Goal: Check status: Check status

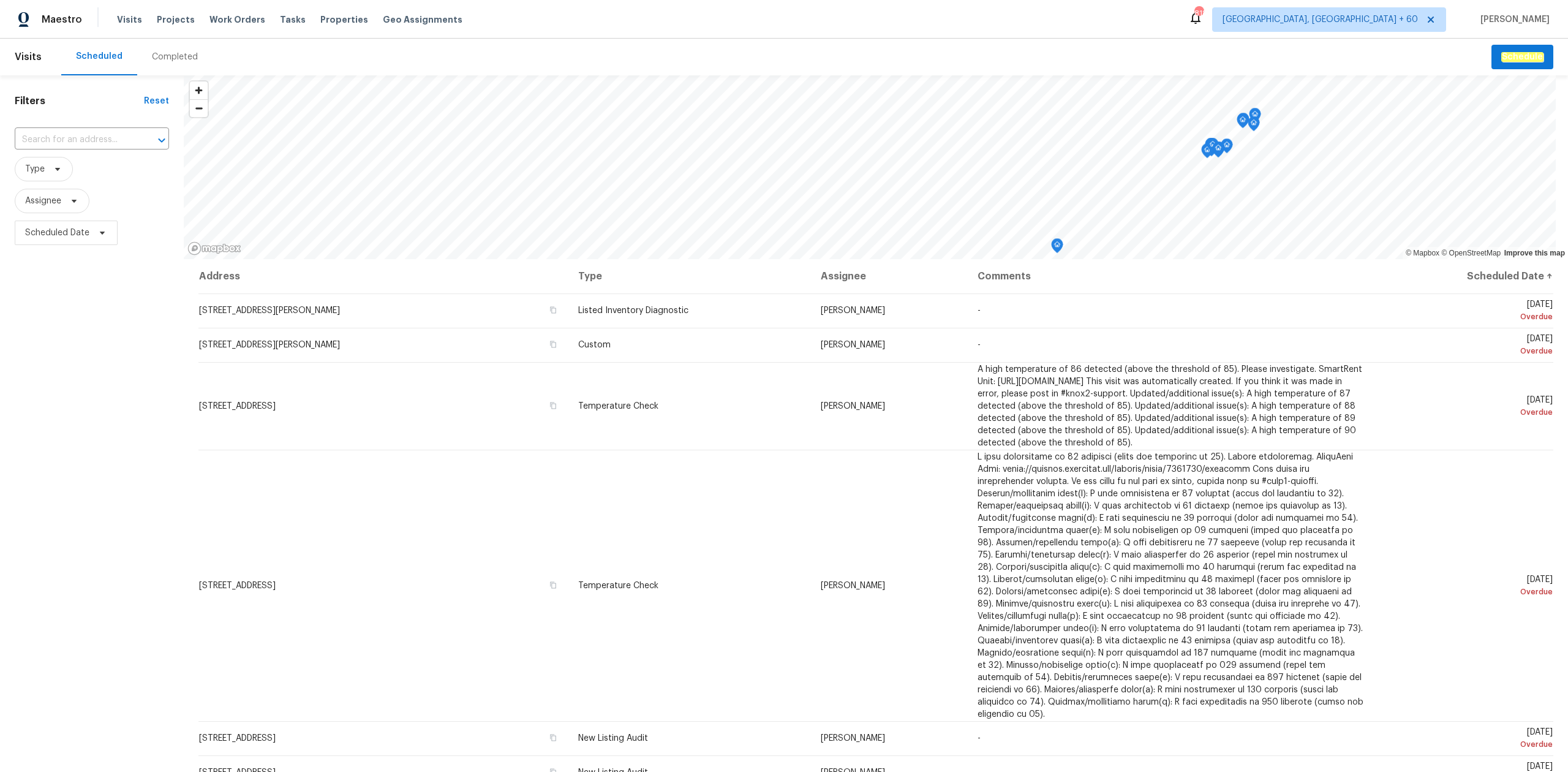
click at [176, 60] on div "Completed" at bounding box center [175, 57] width 46 height 12
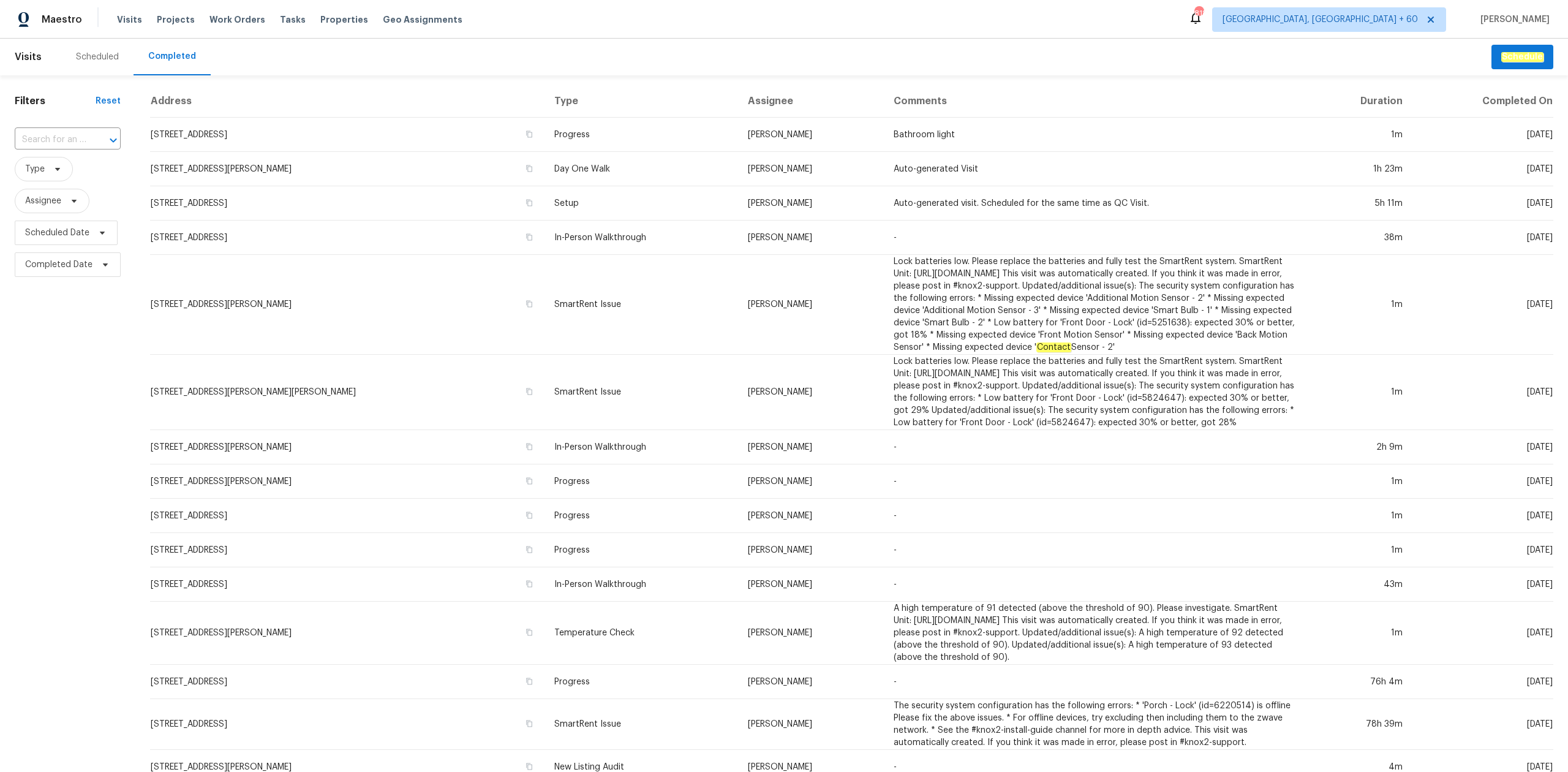
click at [52, 136] on input "text" at bounding box center [50, 139] width 72 height 19
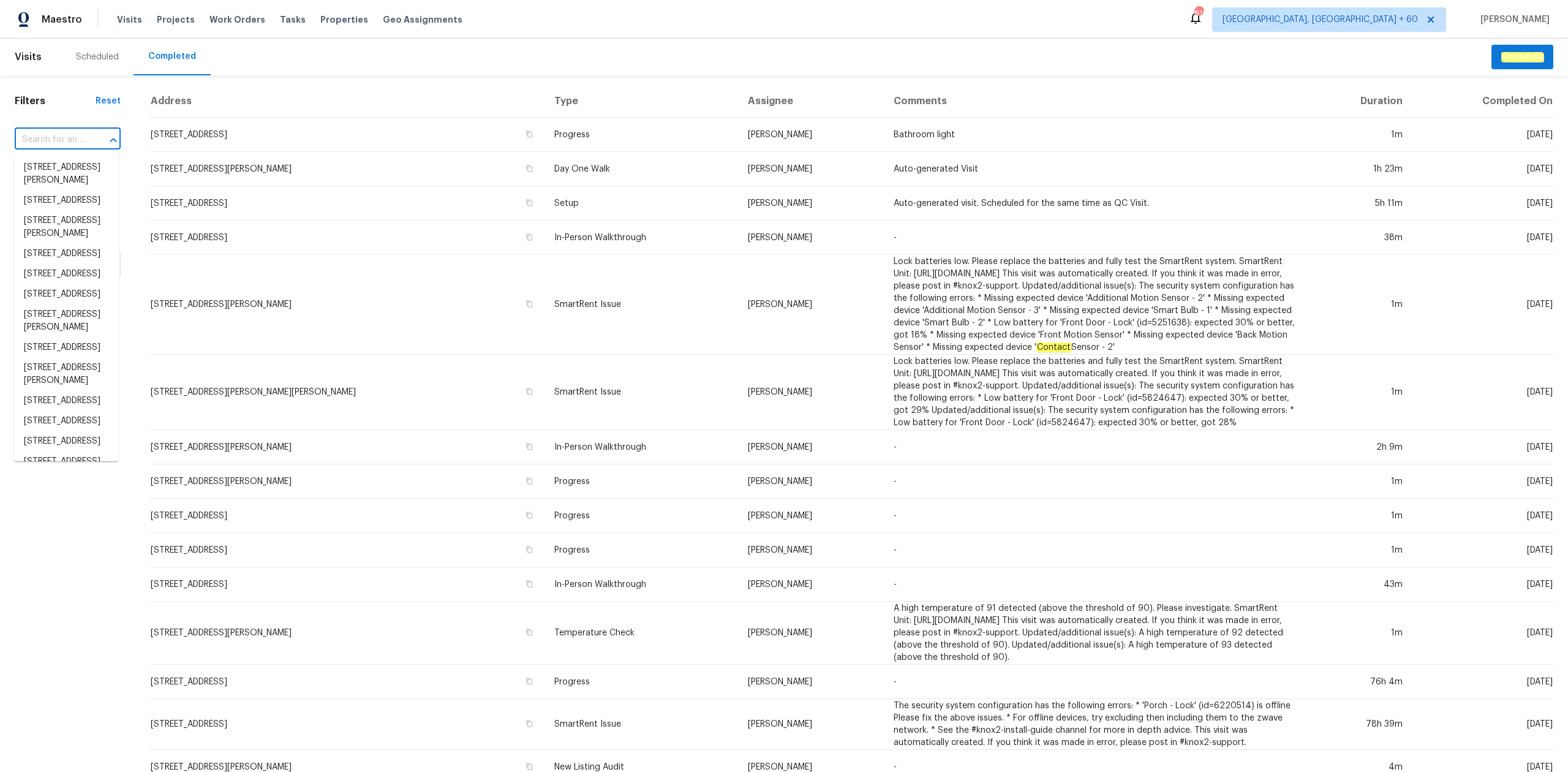
paste input "[STREET_ADDRESS]"
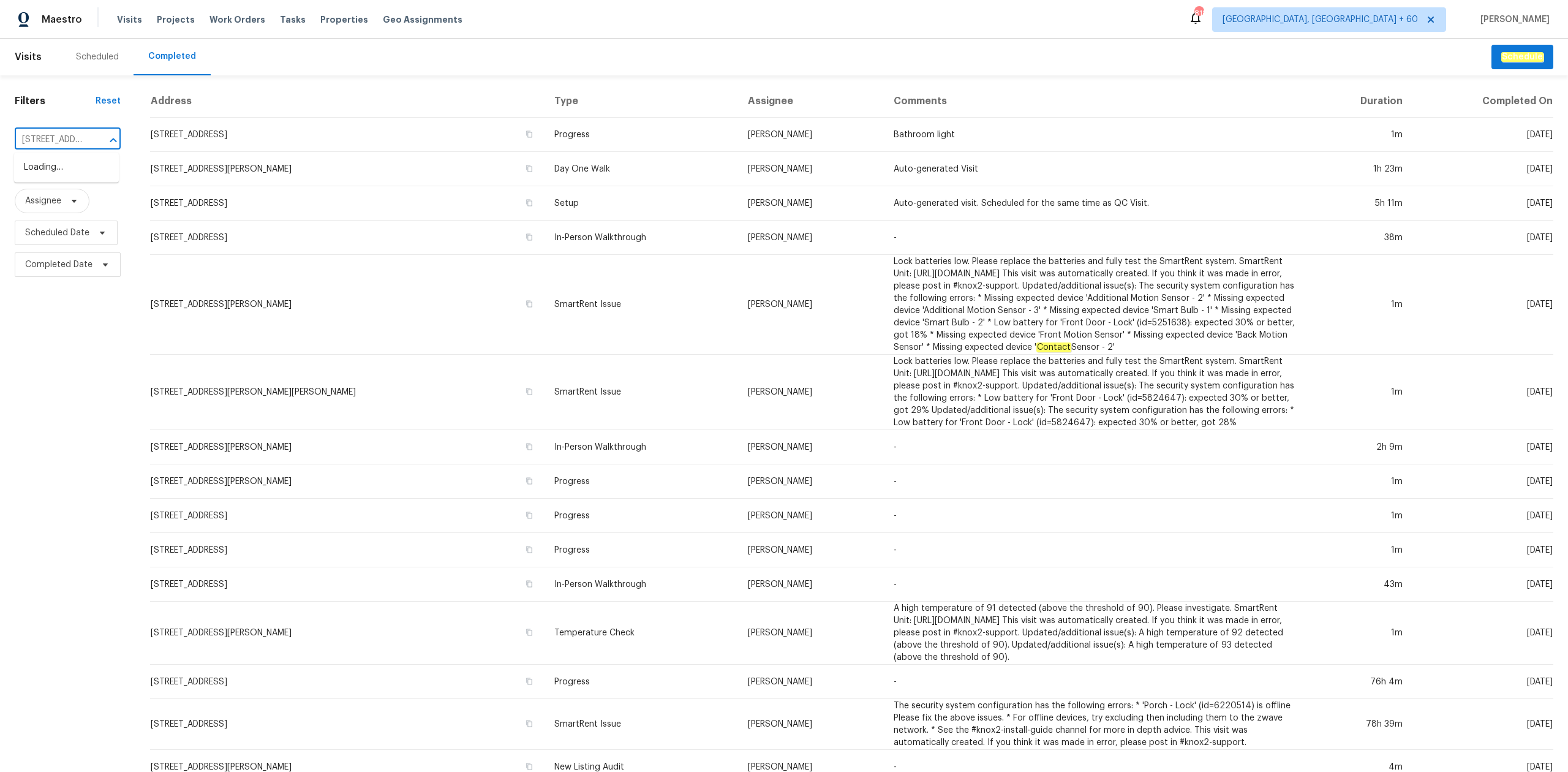
scroll to position [0, 87]
type input "[STREET_ADDRESS]"
click at [40, 178] on li "[STREET_ADDRESS]" at bounding box center [66, 167] width 105 height 20
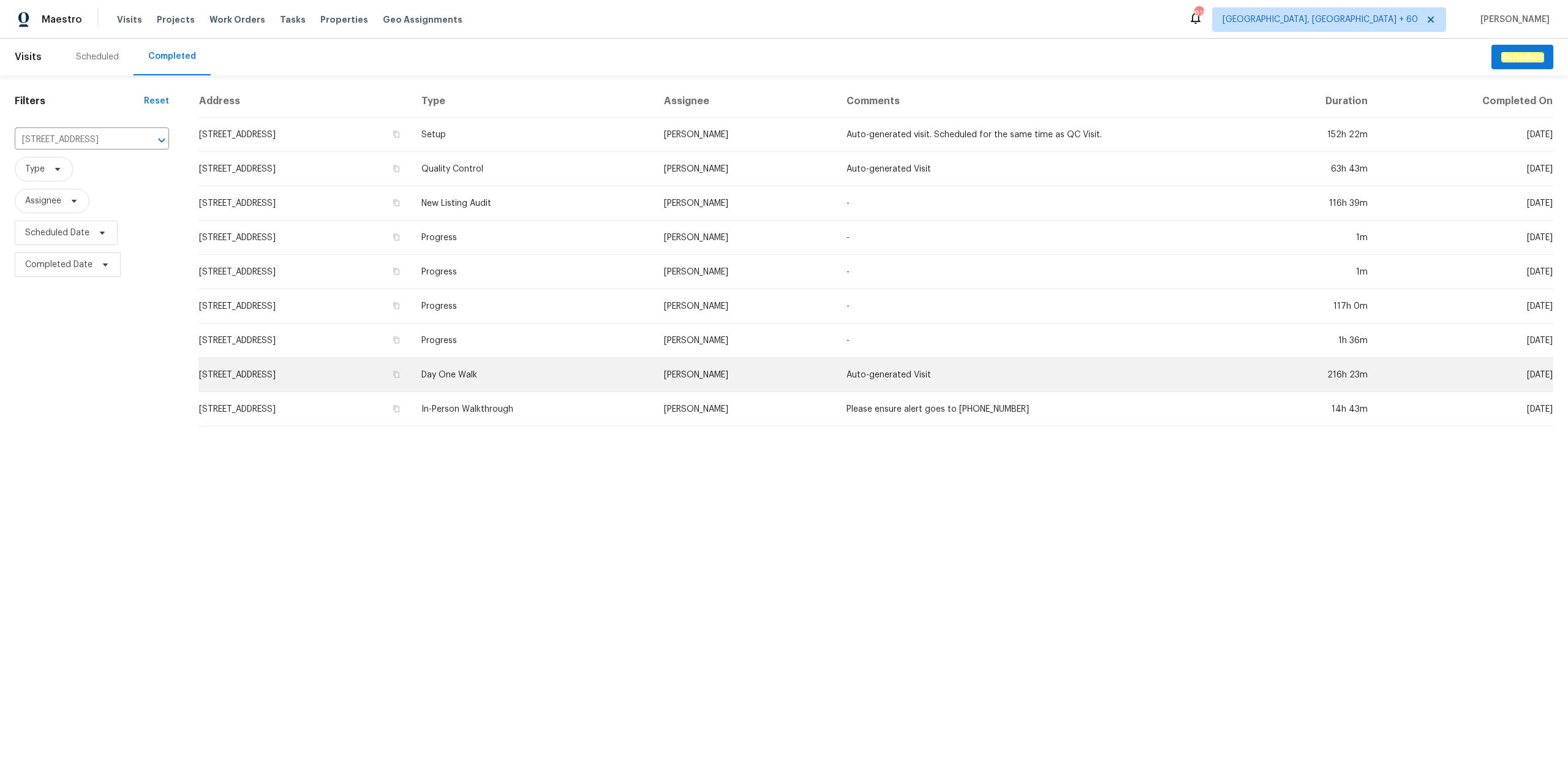
click at [555, 369] on td "Day One Walk" at bounding box center [533, 375] width 243 height 35
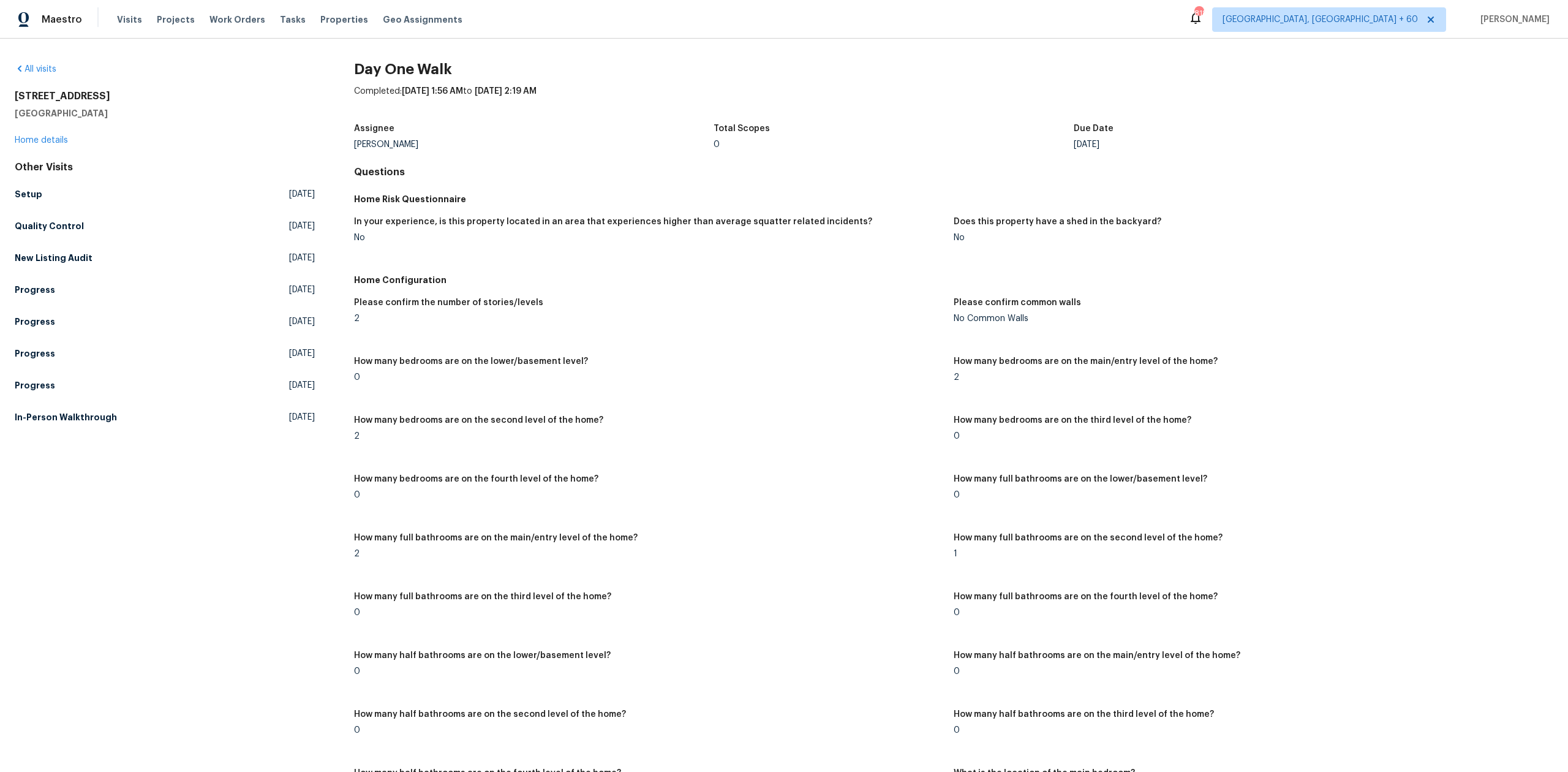
click at [696, 373] on div "0" at bounding box center [649, 377] width 590 height 8
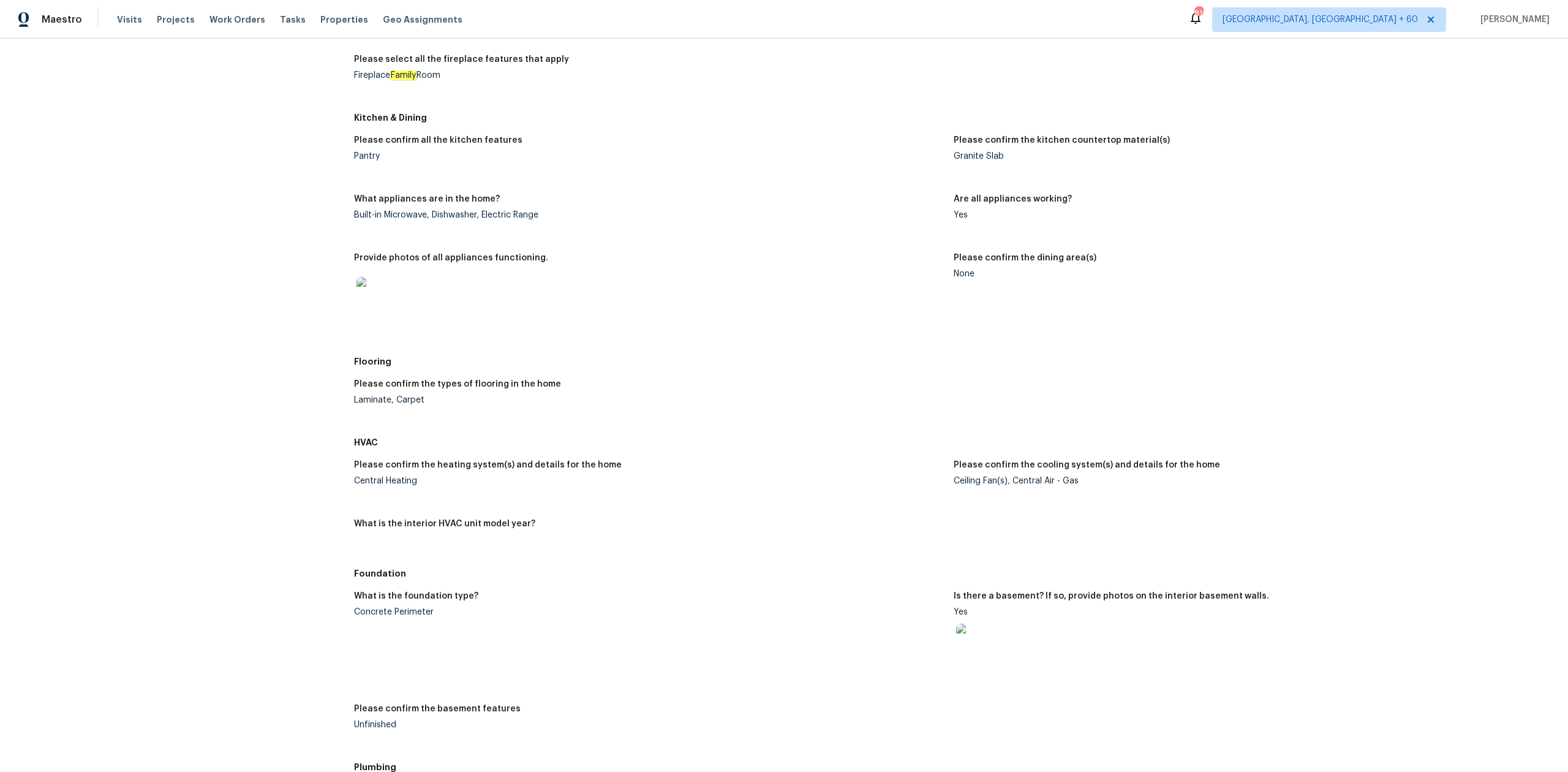
scroll to position [1782, 0]
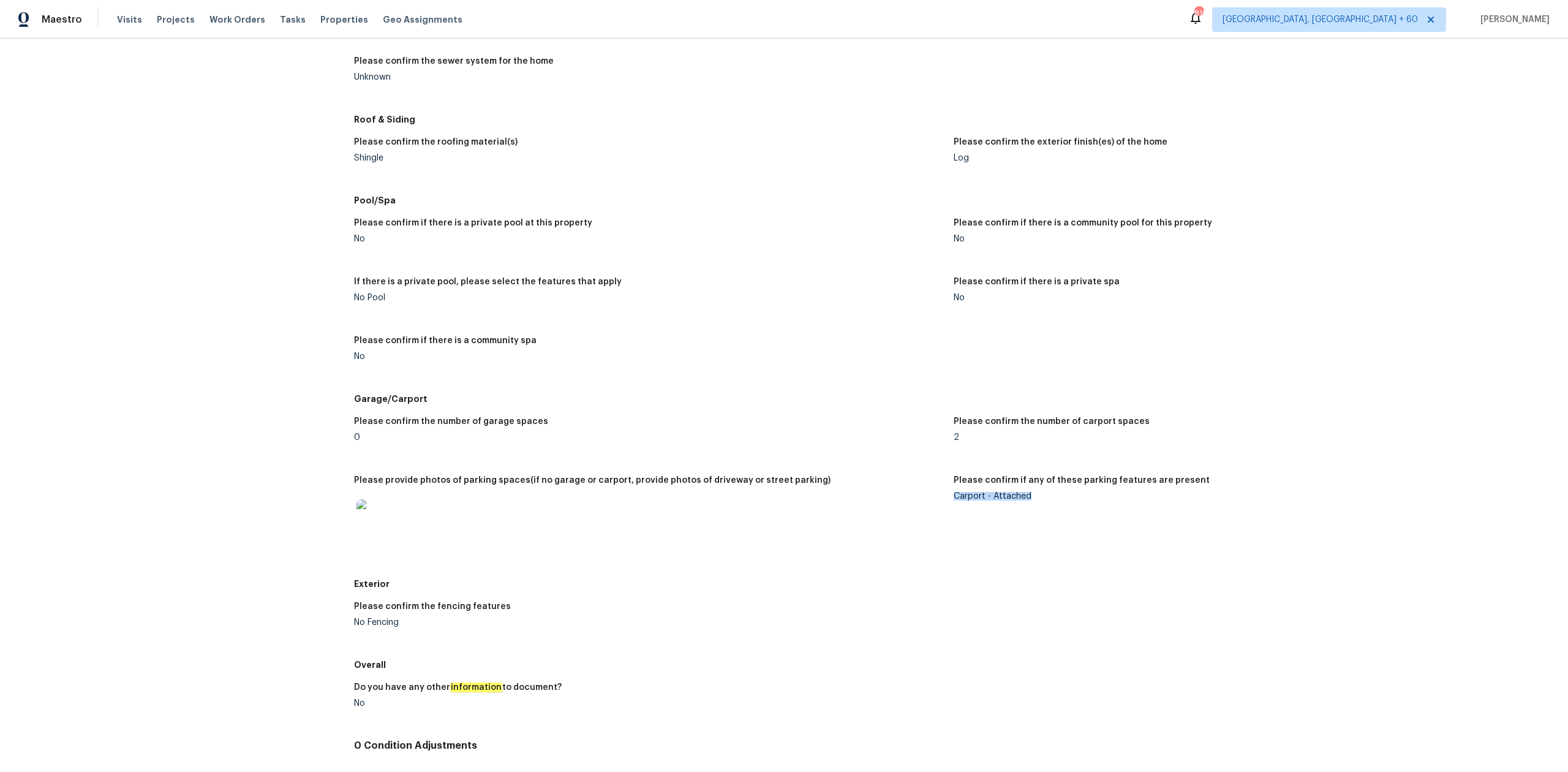
drag, startPoint x: 949, startPoint y: 500, endPoint x: 1035, endPoint y: 499, distance: 86.0
click at [1035, 499] on figure "Please confirm if any of these parking features are present Carport - Attached" at bounding box center [1254, 521] width 600 height 90
click at [1078, 541] on figure "Please confirm if any of these parking features are present Carport - Attached" at bounding box center [1254, 521] width 600 height 90
